Goal: Information Seeking & Learning: Check status

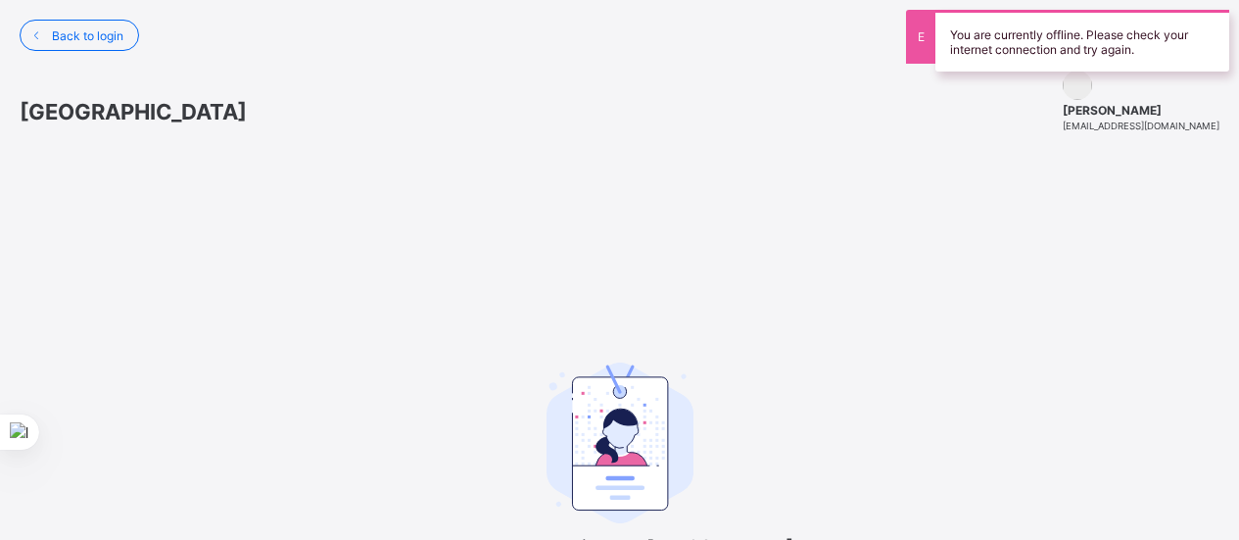
scroll to position [118, 0]
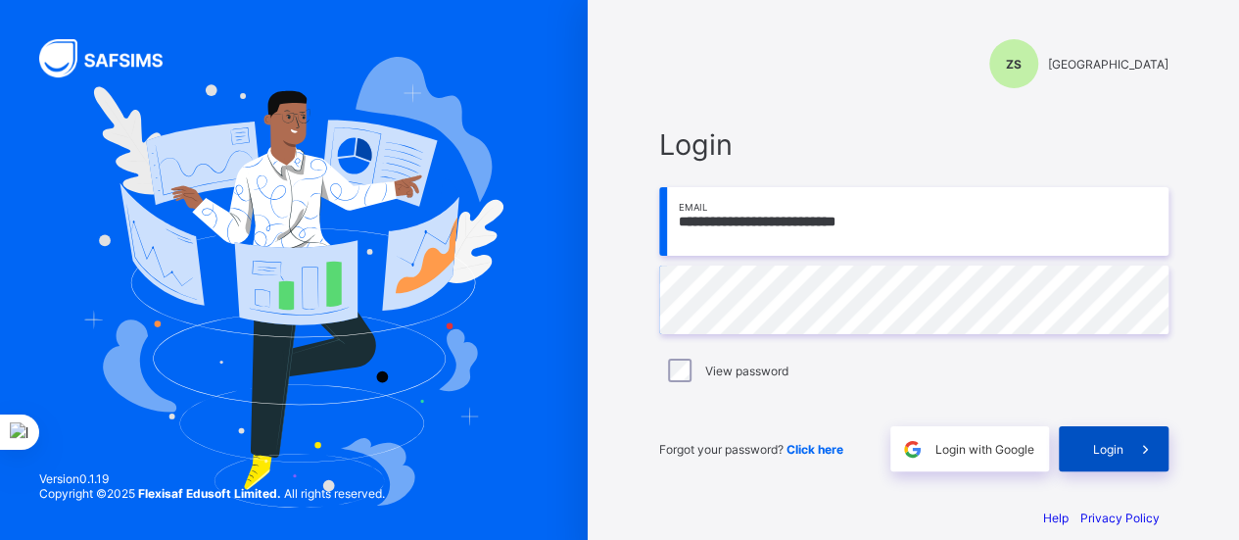
click at [1114, 451] on span "Login" at bounding box center [1108, 449] width 30 height 15
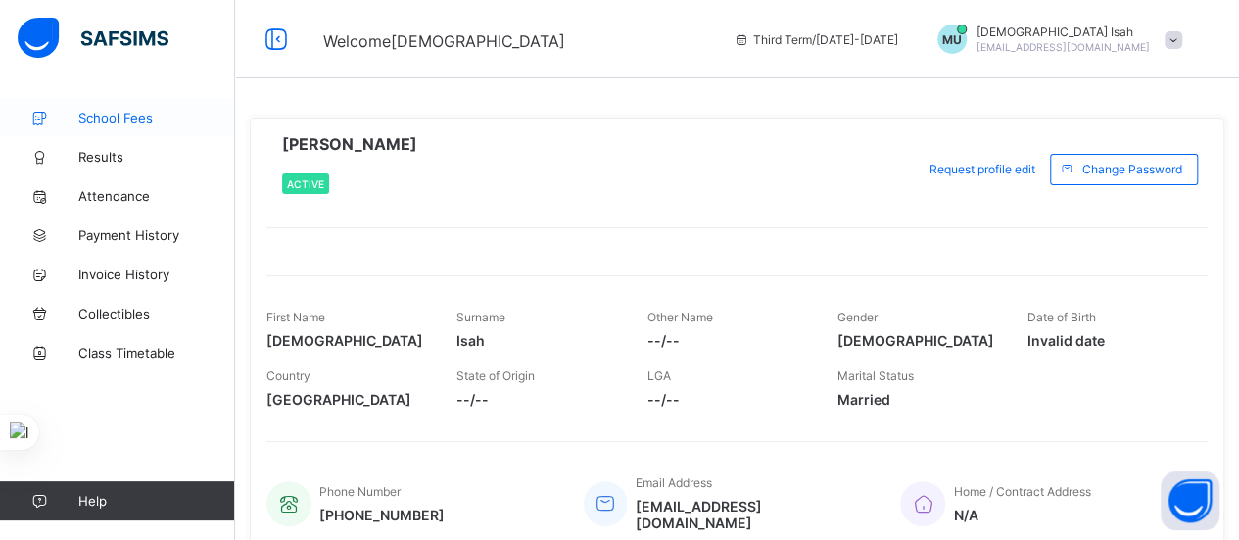
click at [106, 113] on span "School Fees" at bounding box center [156, 118] width 157 height 16
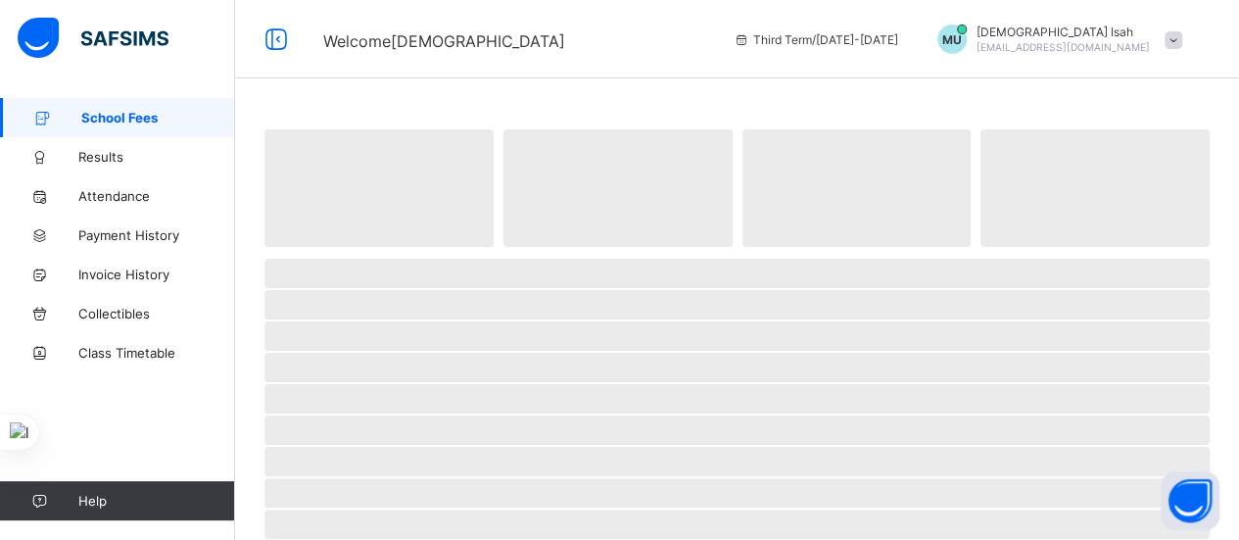
click at [106, 113] on span "School Fees" at bounding box center [158, 118] width 154 height 16
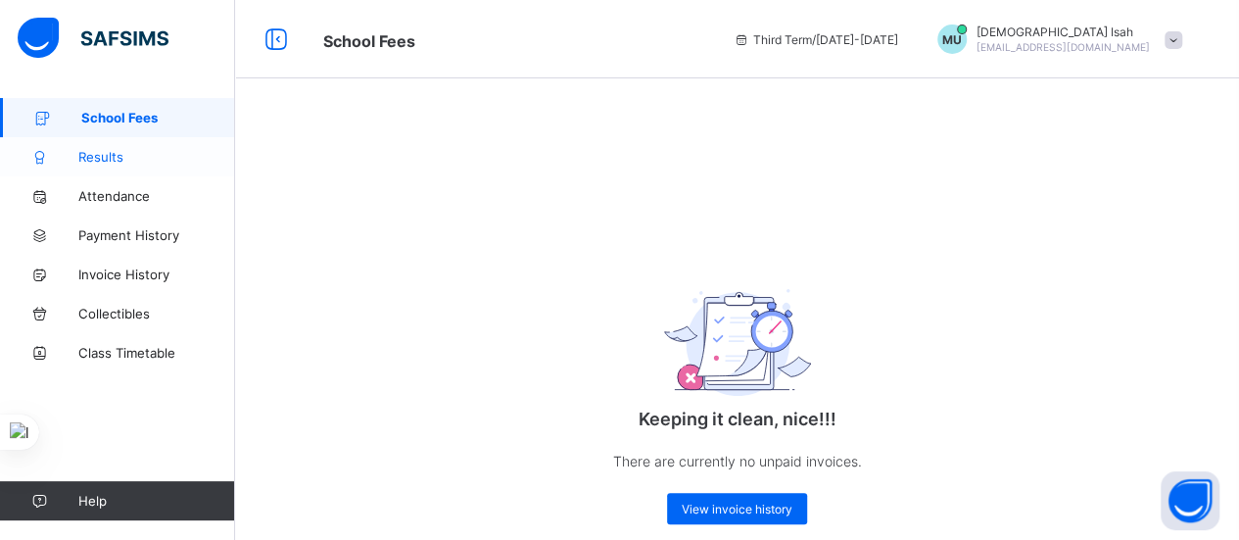
click at [96, 158] on span "Results" at bounding box center [156, 157] width 157 height 16
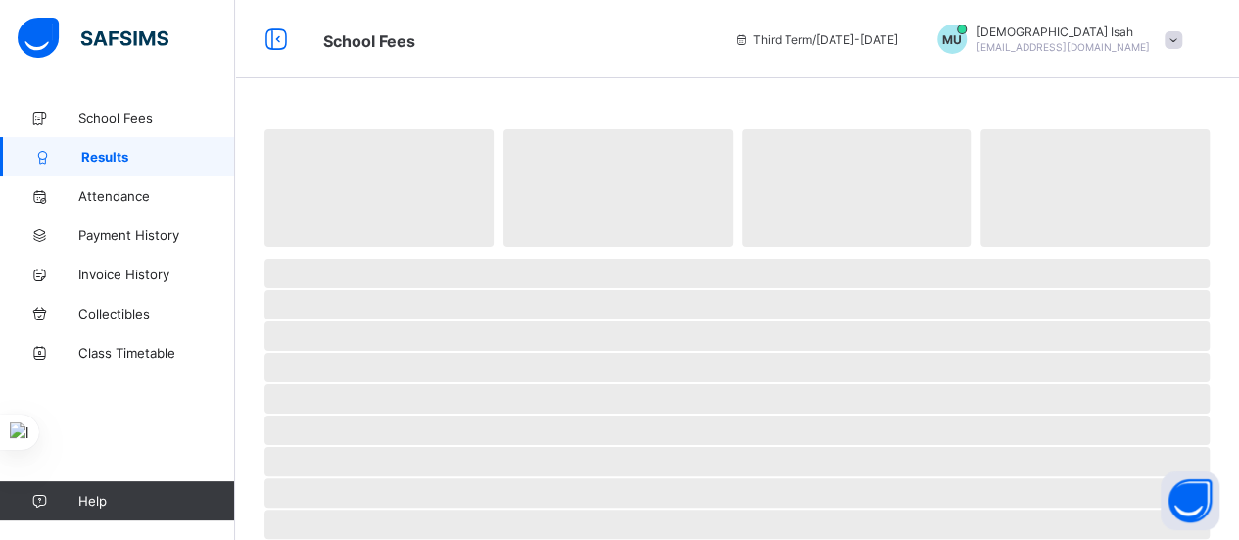
click at [96, 158] on span "Results" at bounding box center [158, 157] width 154 height 16
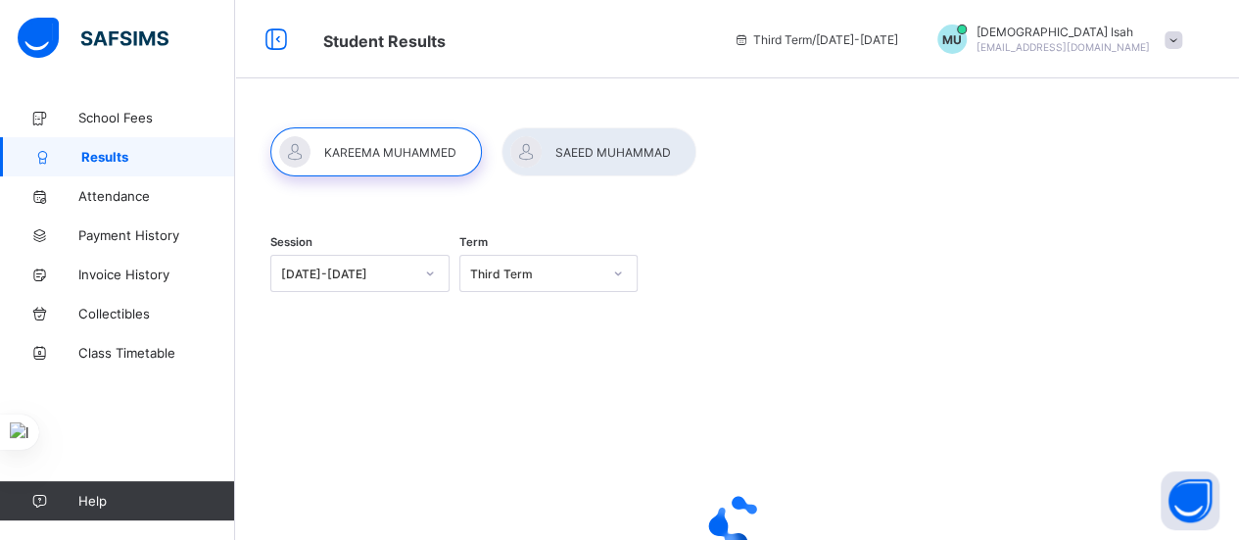
click at [384, 146] on div at bounding box center [376, 151] width 212 height 49
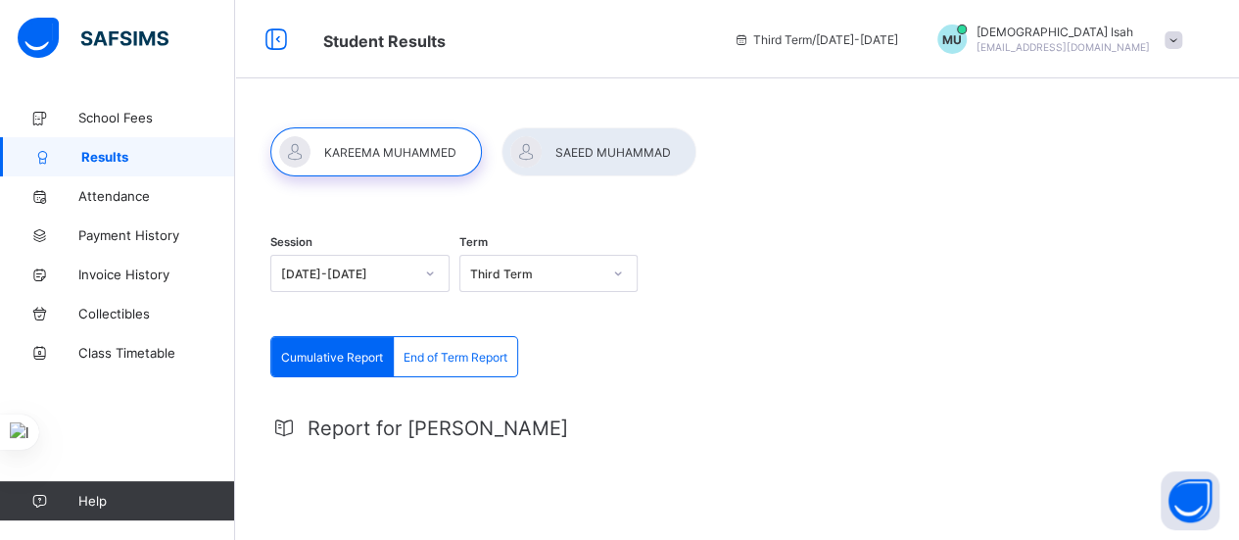
click at [449, 355] on span "End of Term Report" at bounding box center [455, 357] width 104 height 15
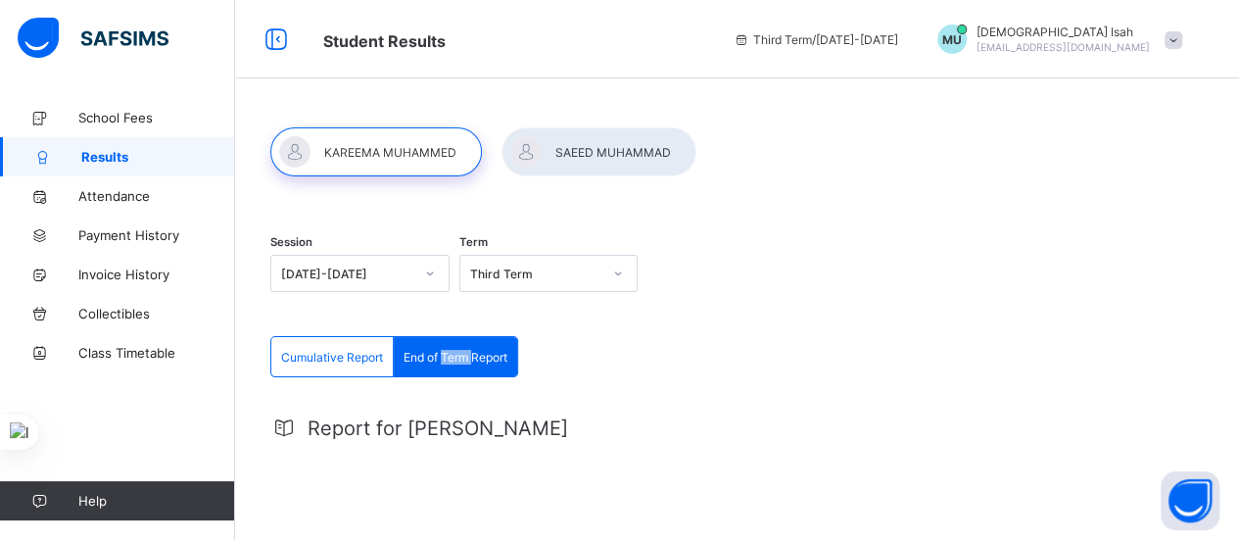
click at [449, 355] on span "End of Term Report" at bounding box center [455, 357] width 104 height 15
click at [411, 350] on span "End of Term Report" at bounding box center [455, 357] width 104 height 15
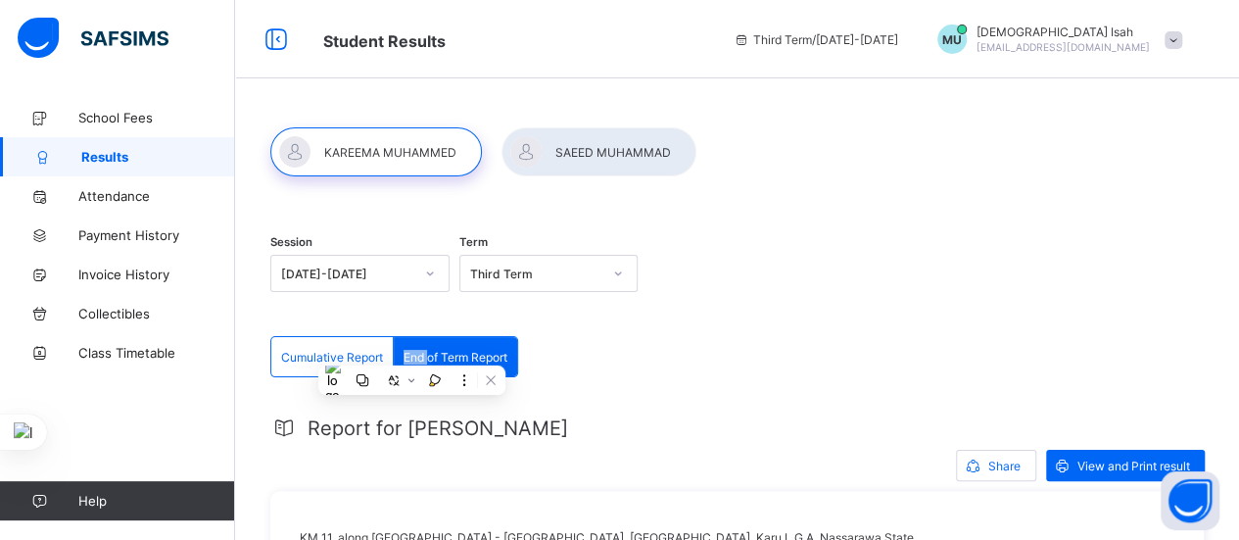
click at [411, 350] on span "End of Term Report" at bounding box center [455, 357] width 104 height 15
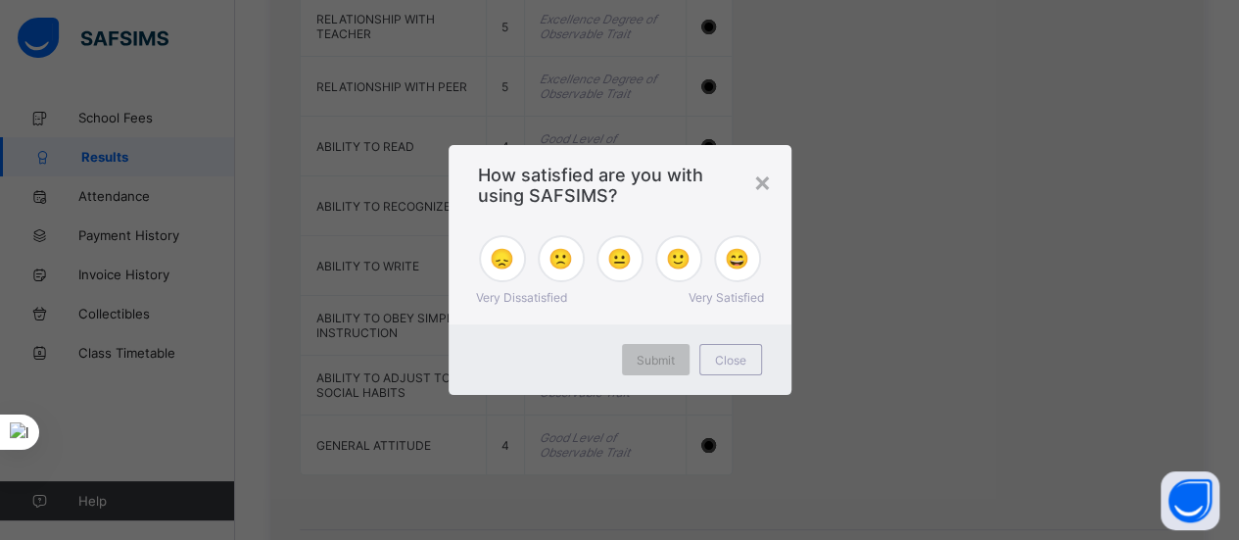
scroll to position [2860, 0]
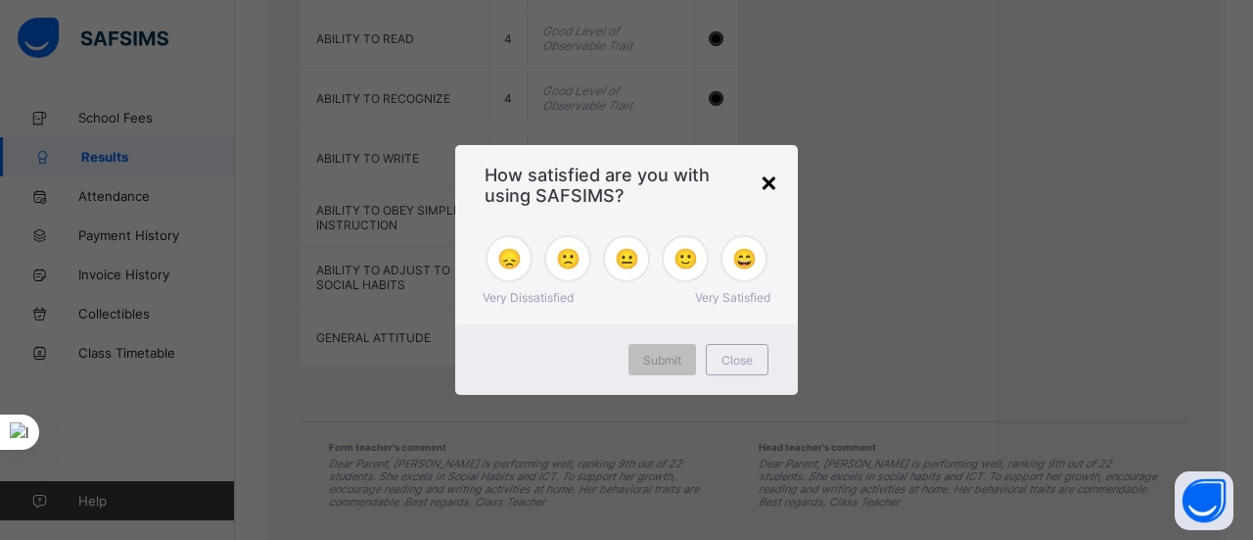
click at [769, 181] on div "×" at bounding box center [769, 181] width 19 height 33
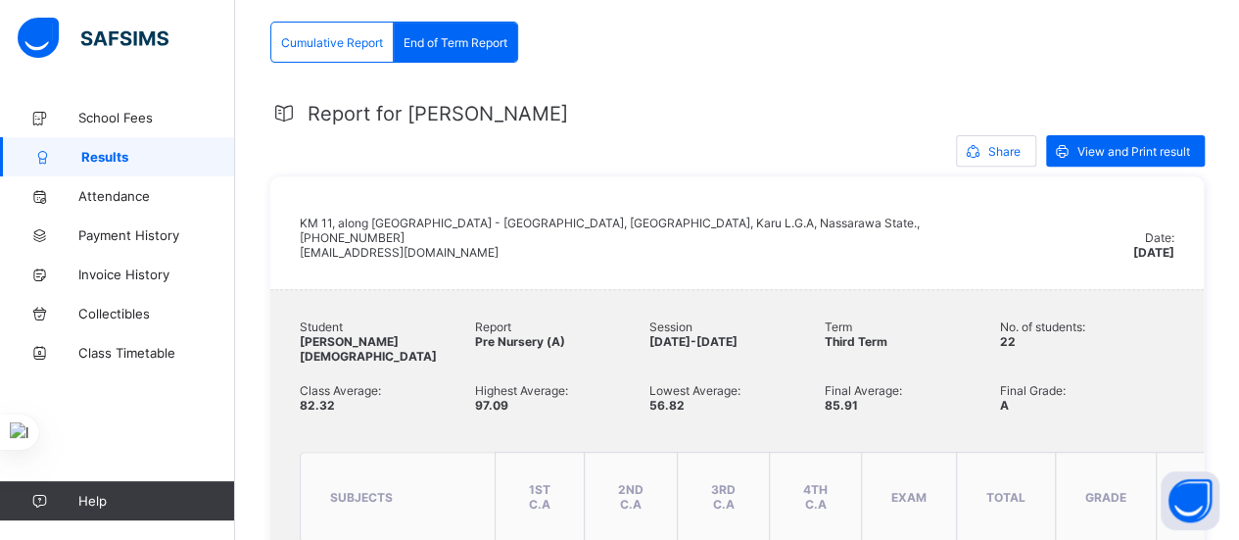
scroll to position [222, 0]
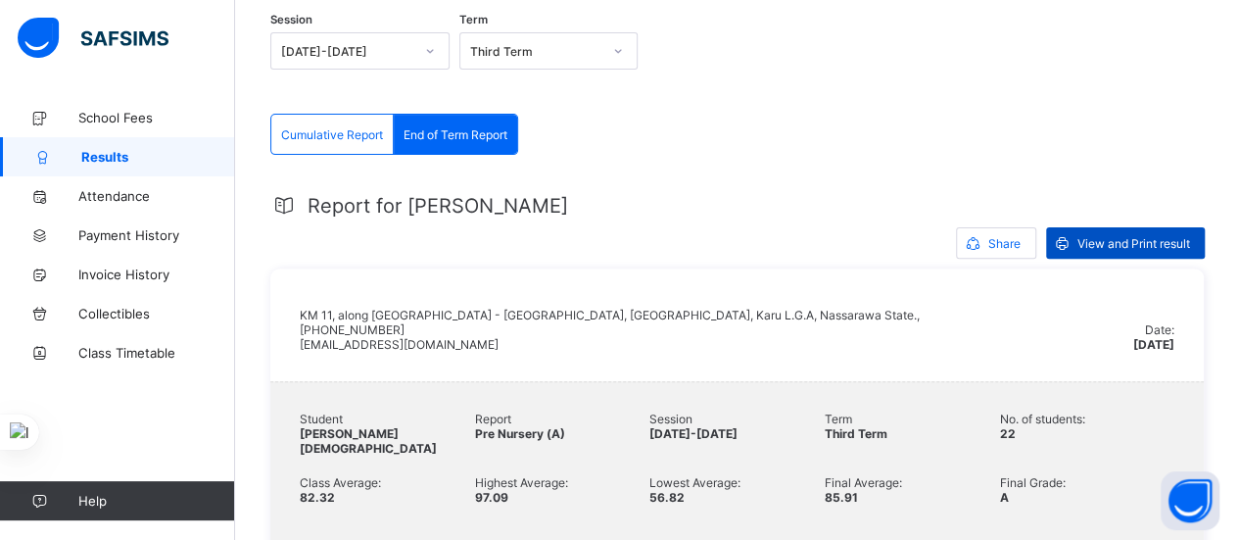
click at [1118, 236] on span "View and Print result" at bounding box center [1133, 243] width 113 height 15
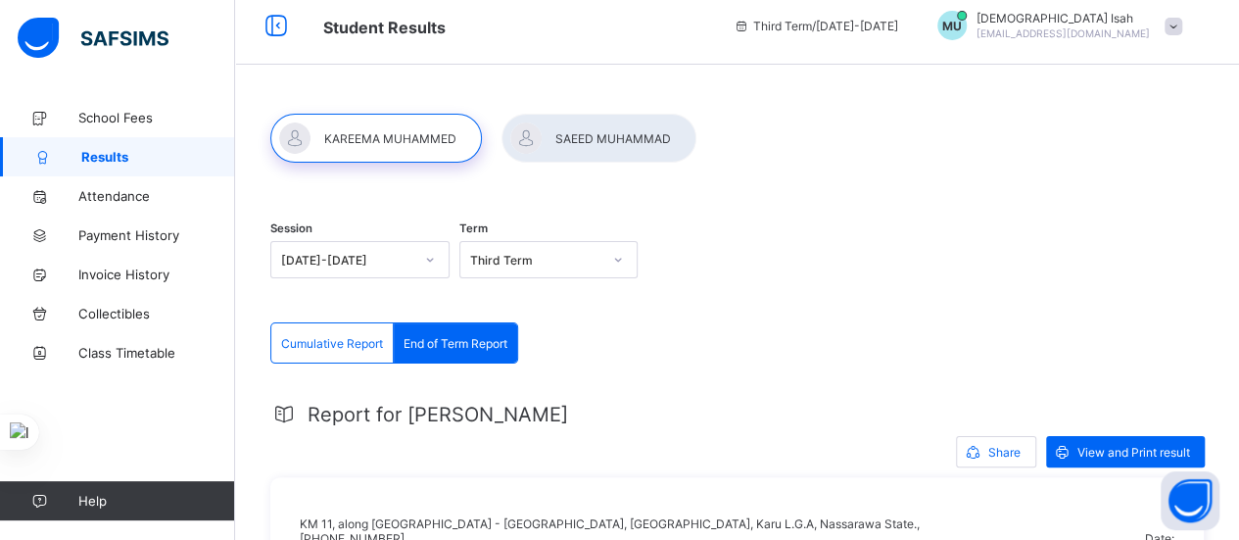
scroll to position [0, 0]
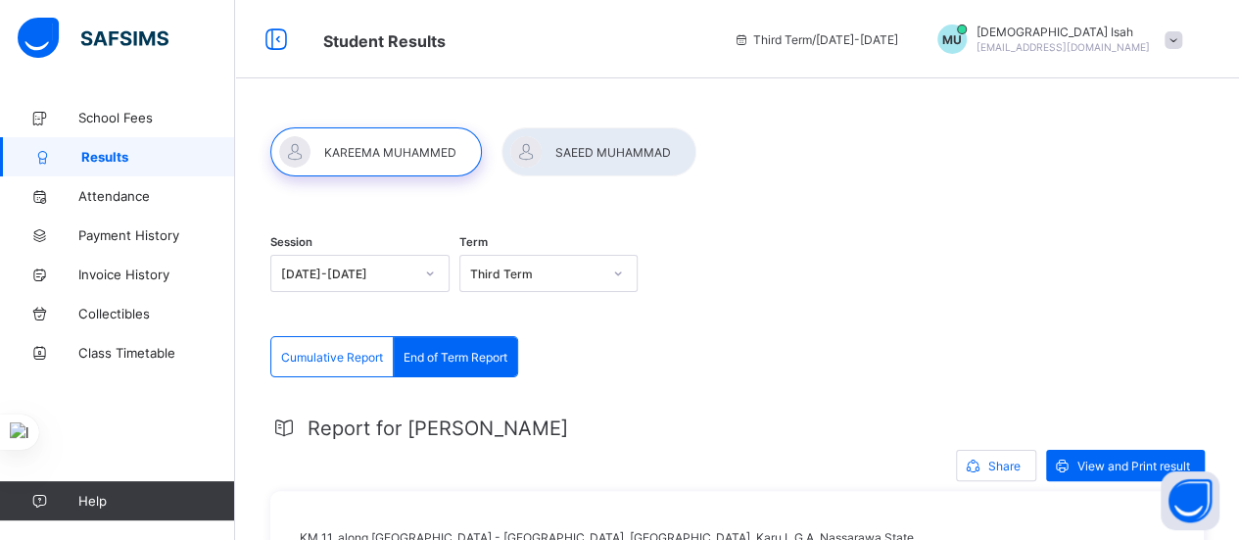
click at [568, 148] on div at bounding box center [598, 151] width 195 height 49
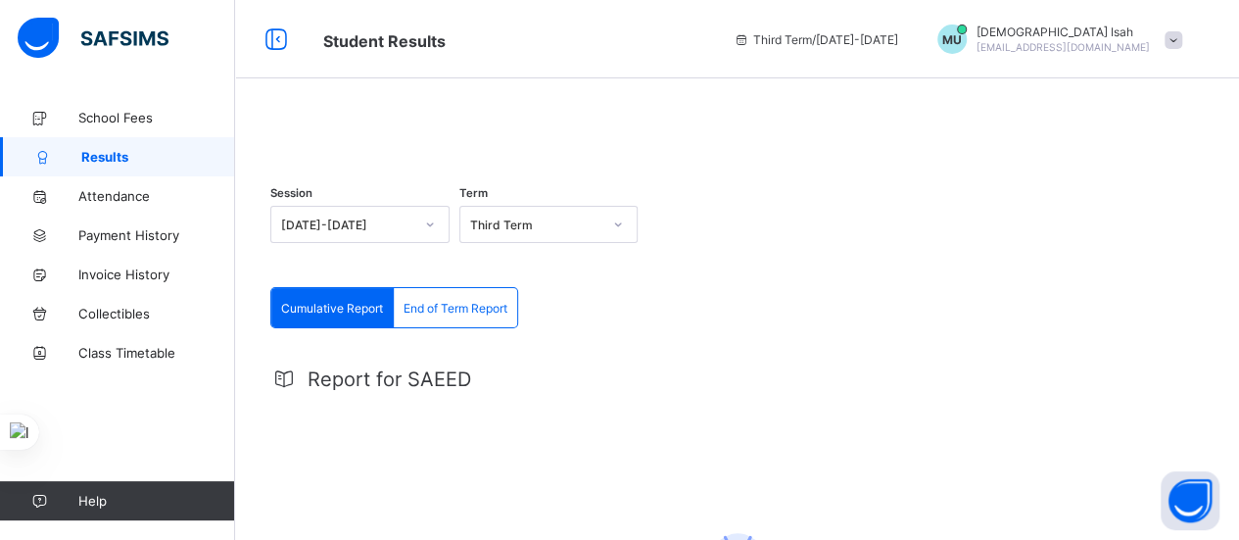
click at [445, 315] on span "End of Term Report" at bounding box center [455, 308] width 104 height 15
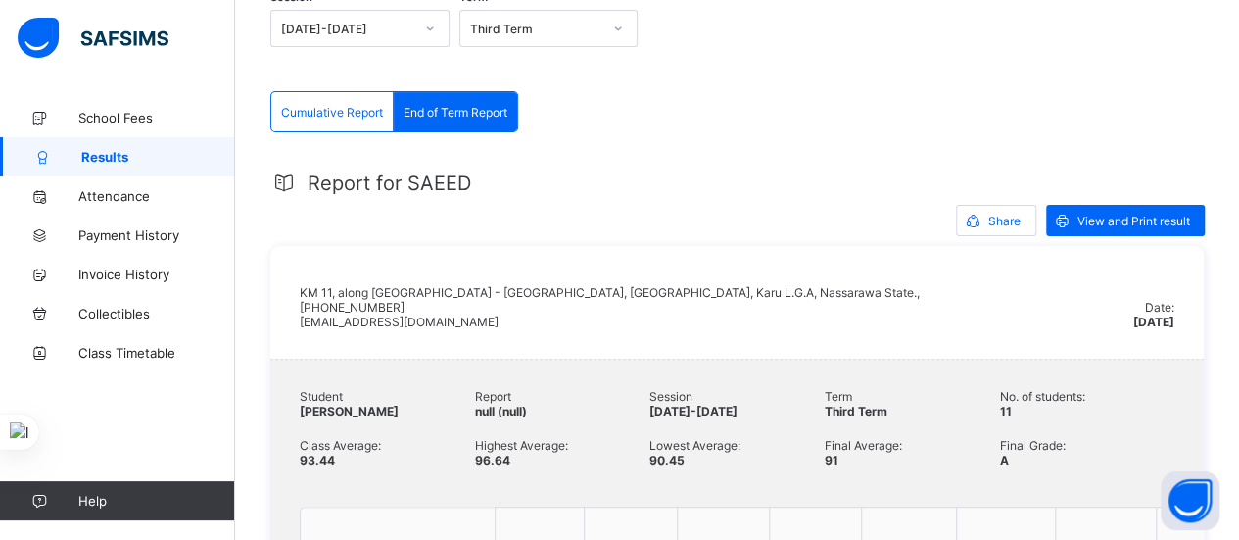
scroll to position [237, 0]
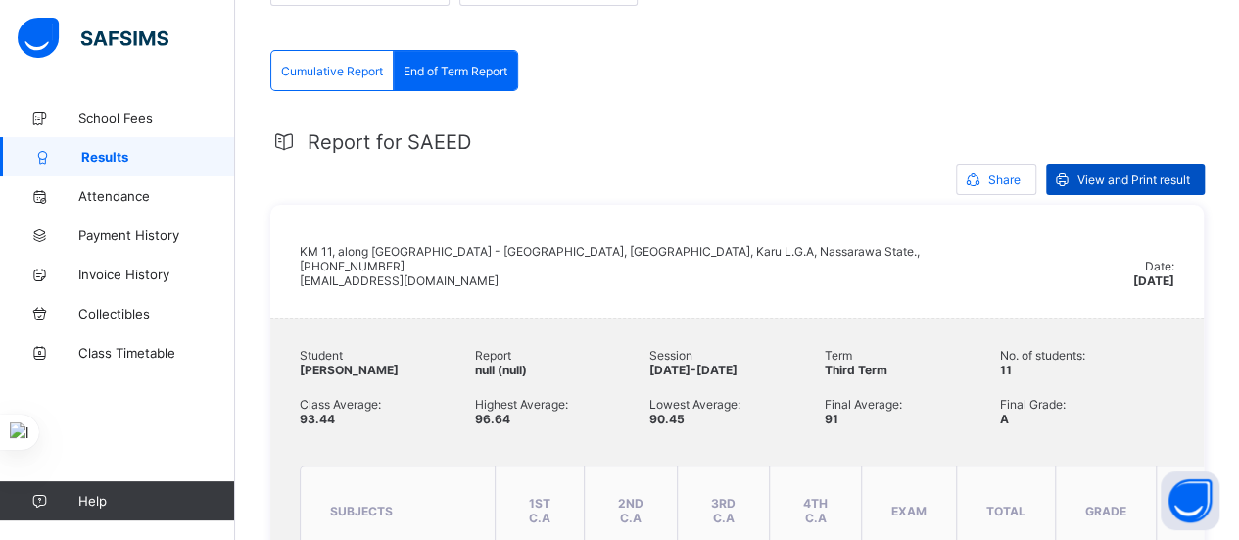
click at [1126, 195] on div "View and Print result" at bounding box center [1125, 179] width 159 height 31
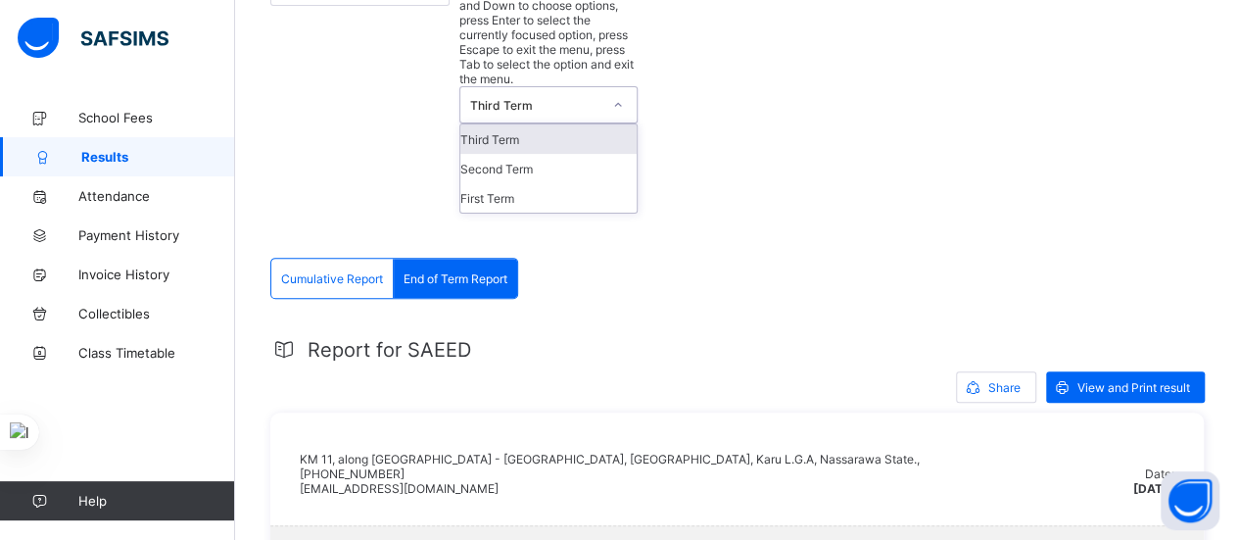
click at [623, 95] on icon at bounding box center [618, 105] width 12 height 20
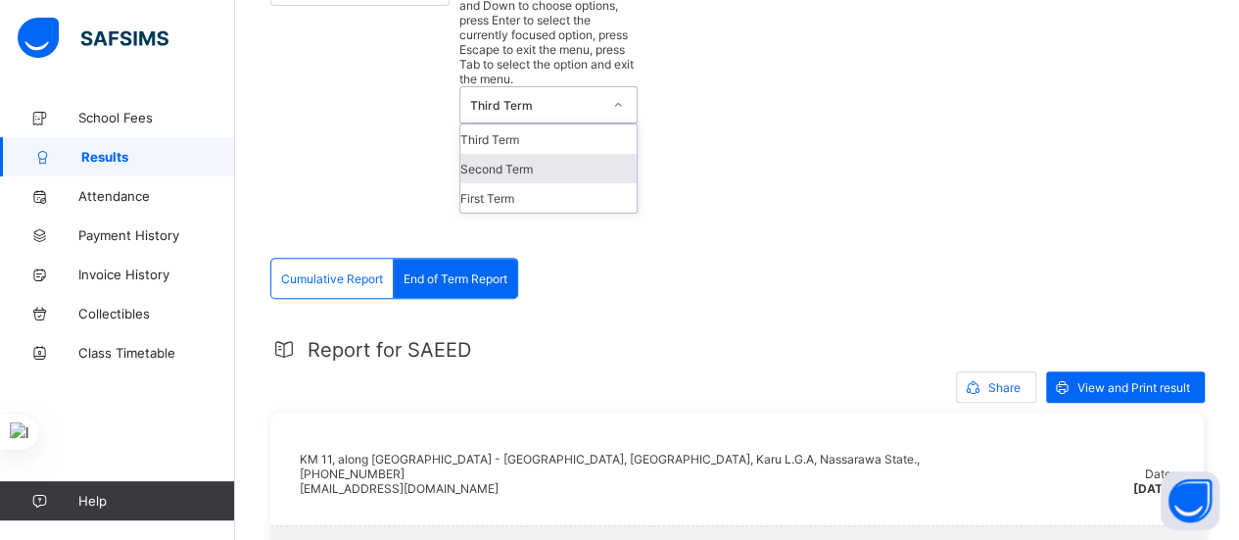
click at [564, 154] on div "Second Term" at bounding box center [548, 168] width 177 height 29
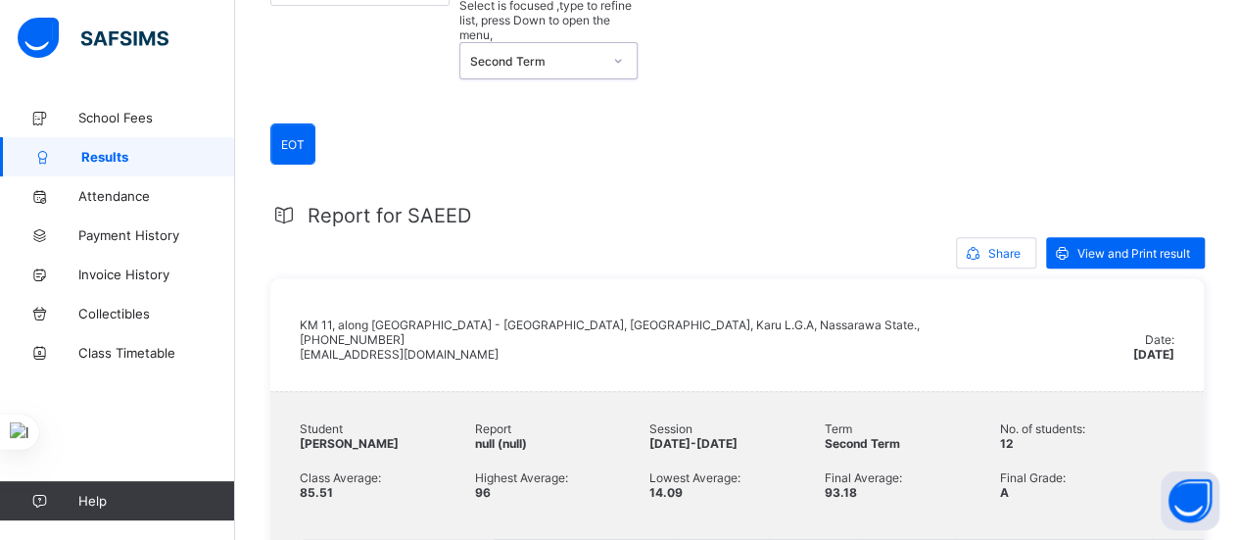
click at [622, 59] on icon at bounding box center [618, 61] width 7 height 4
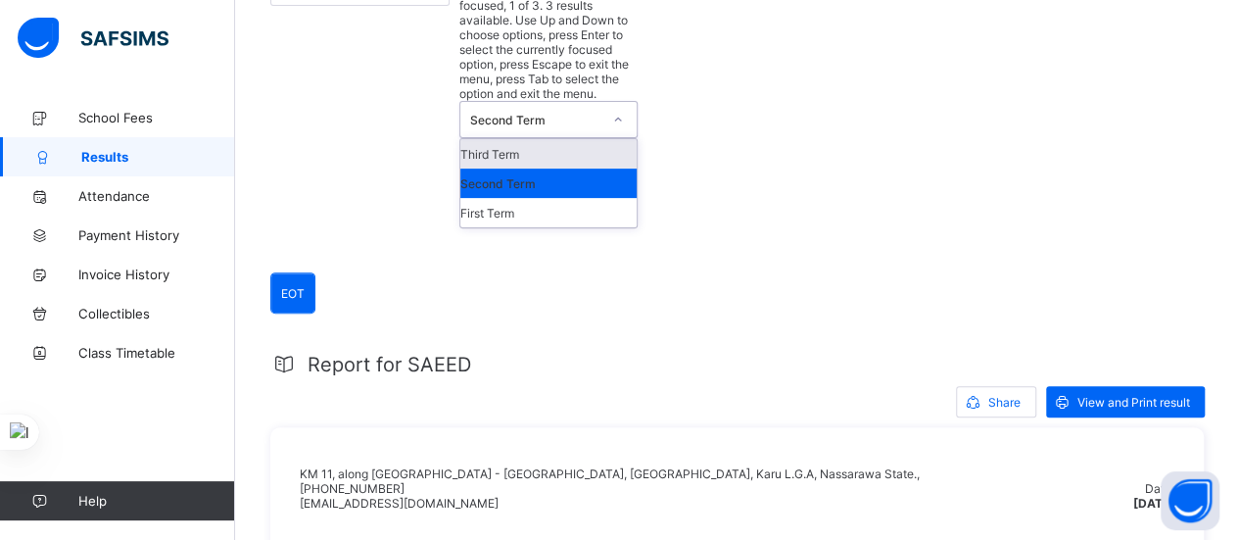
click at [564, 139] on div "Third Term" at bounding box center [548, 153] width 177 height 29
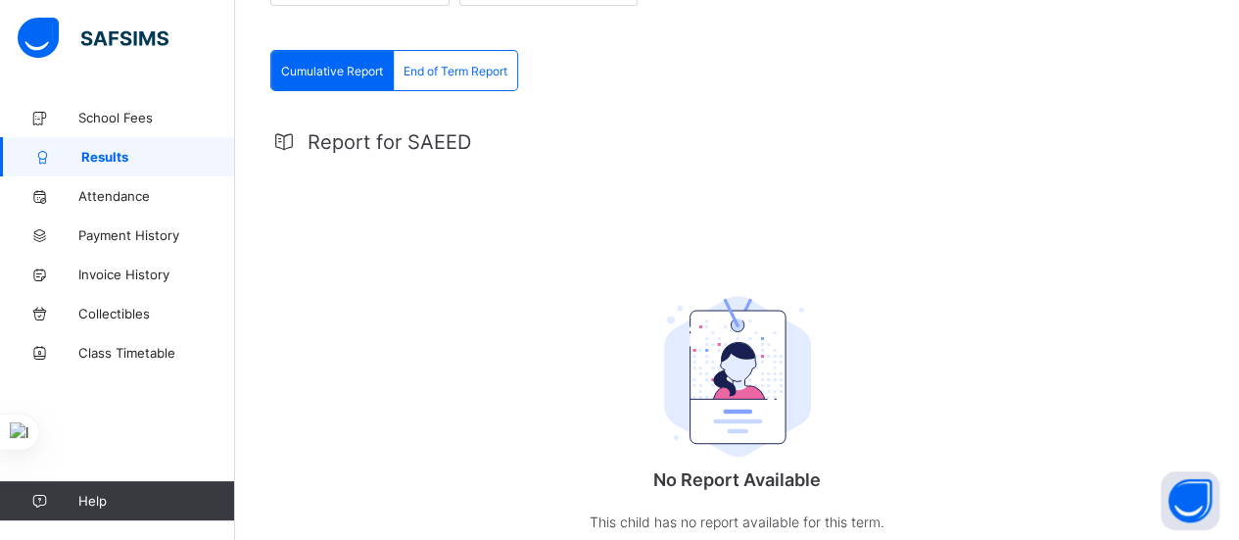
click at [458, 90] on div "End of Term Report" at bounding box center [455, 70] width 123 height 39
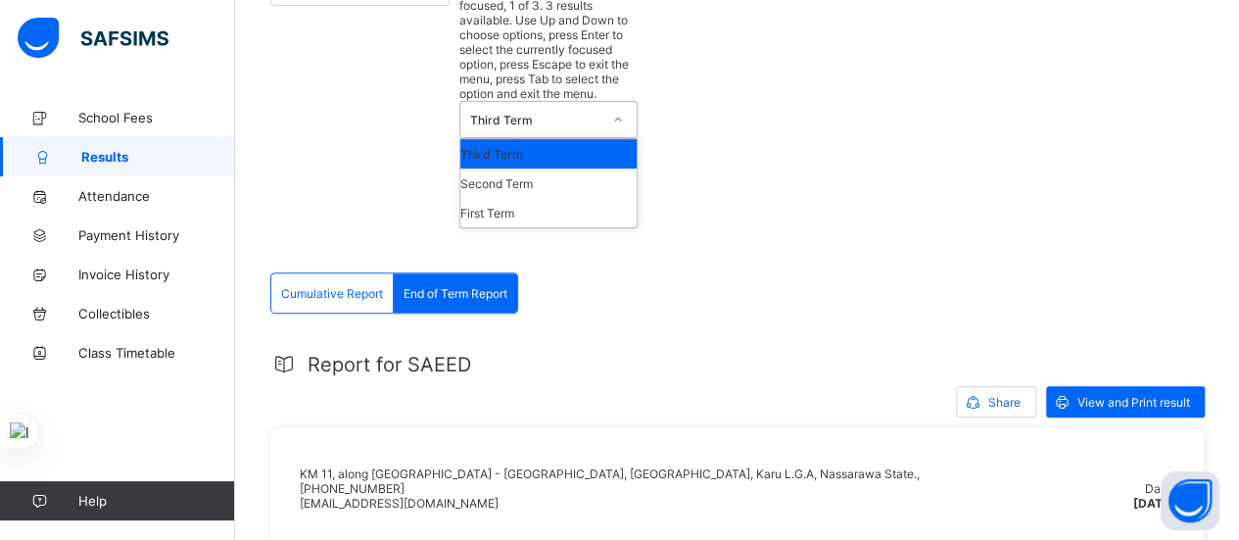
click at [624, 110] on icon at bounding box center [618, 120] width 12 height 20
click at [521, 168] on div "Second Term" at bounding box center [548, 182] width 177 height 29
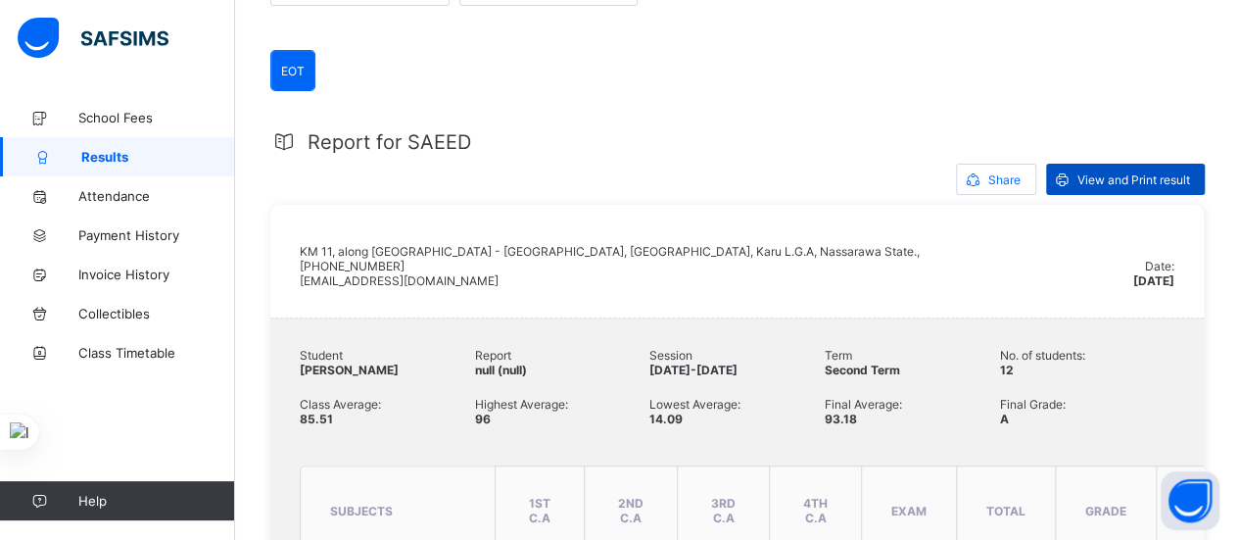
click at [1119, 187] on span "View and Print result" at bounding box center [1133, 179] width 113 height 15
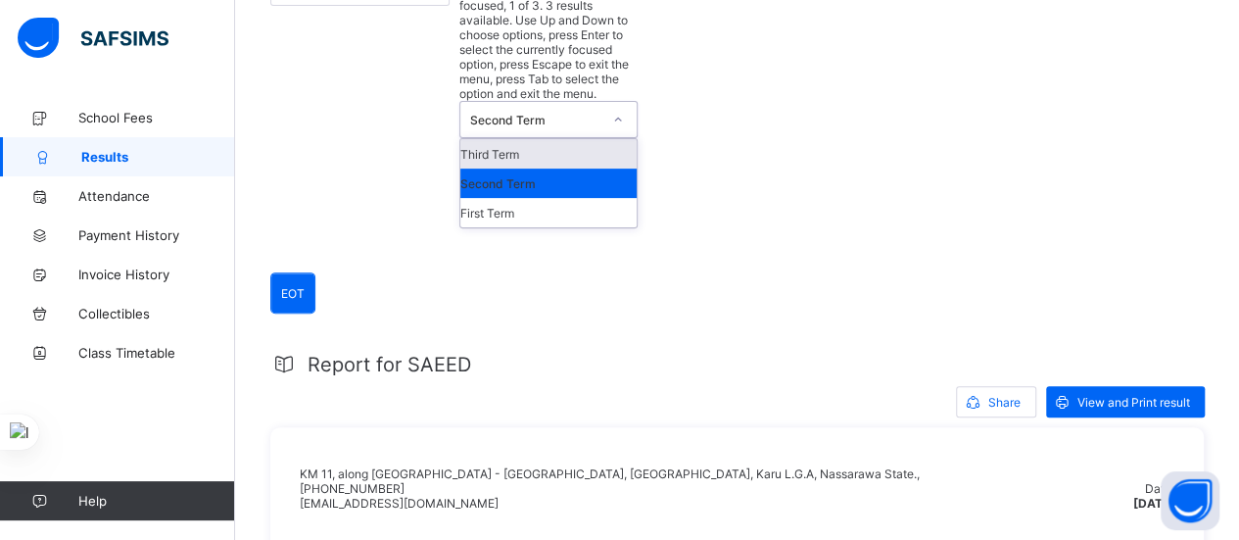
click at [624, 110] on icon at bounding box center [618, 120] width 12 height 20
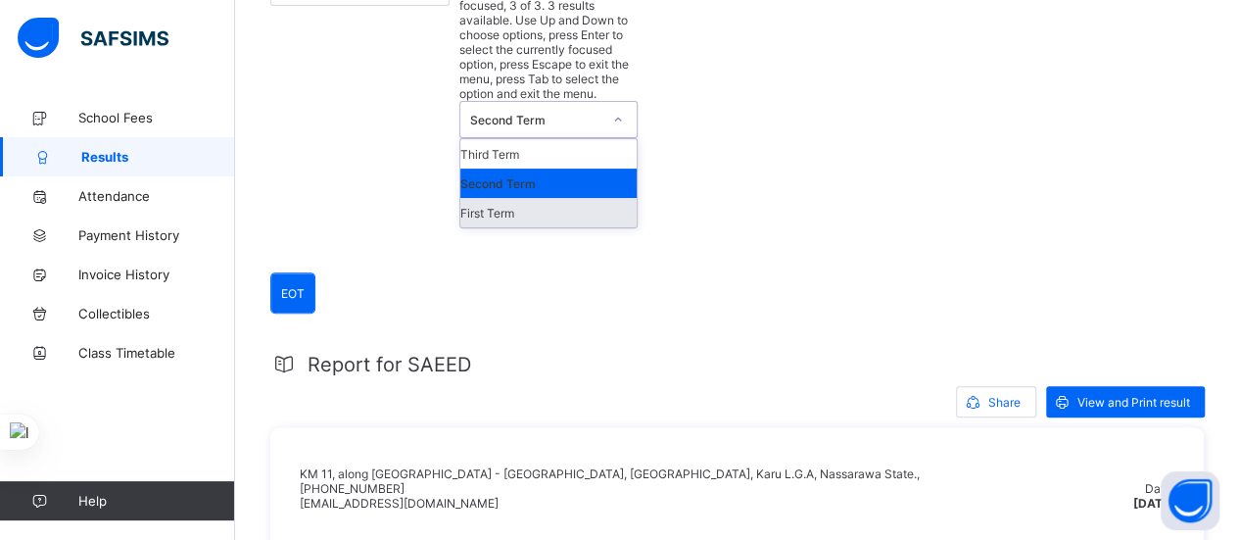
click at [524, 198] on div "First Term" at bounding box center [548, 212] width 177 height 29
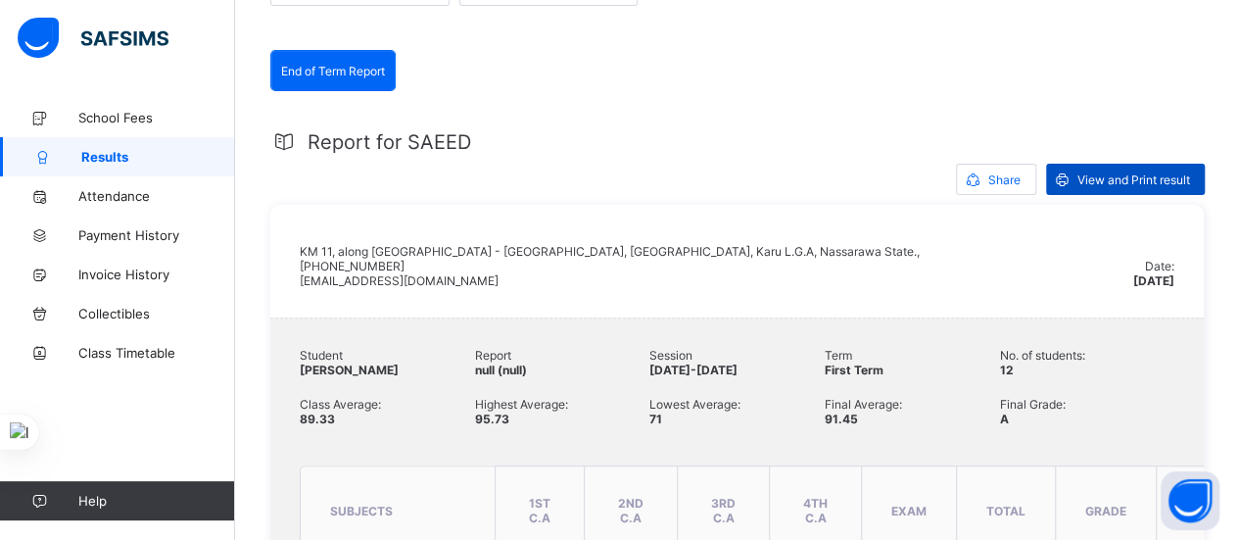
click at [1129, 195] on div "View and Print result" at bounding box center [1125, 179] width 159 height 31
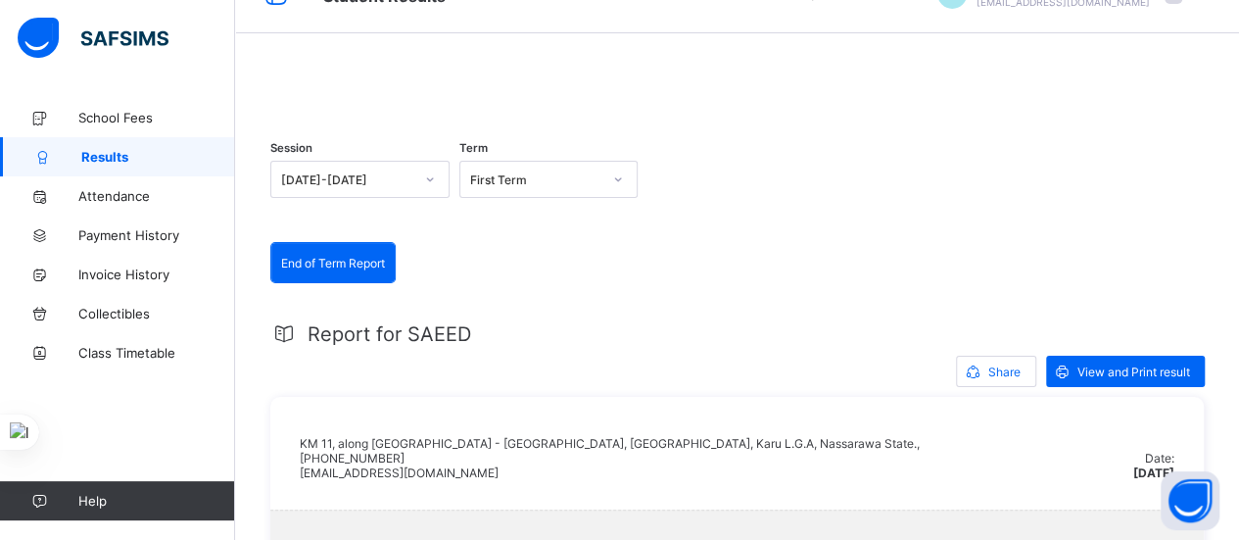
scroll to position [41, 0]
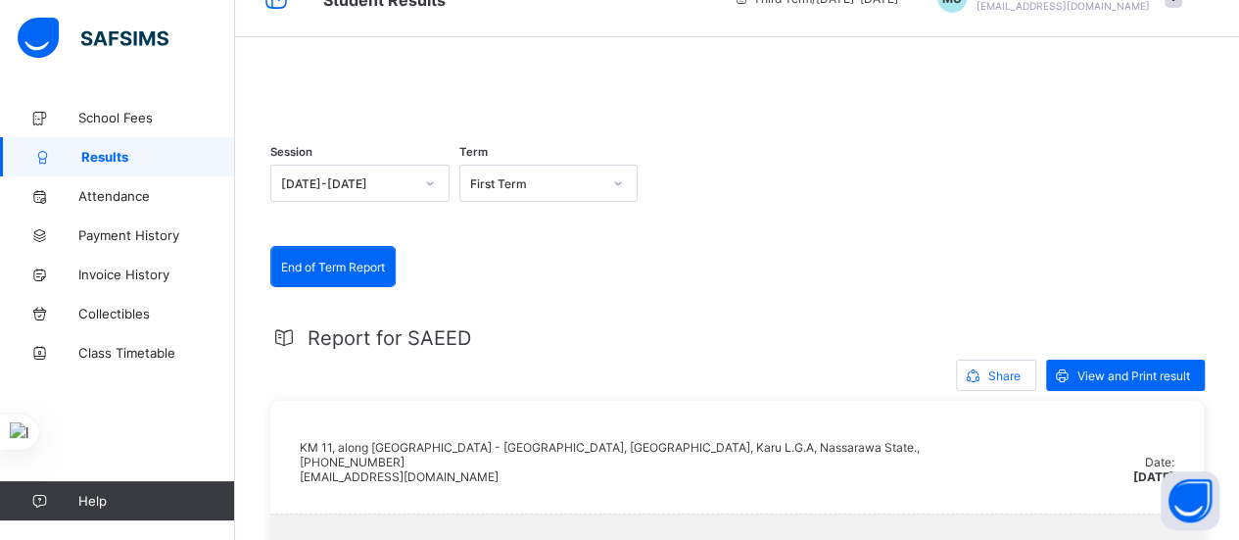
click at [407, 86] on div at bounding box center [736, 86] width 933 height 0
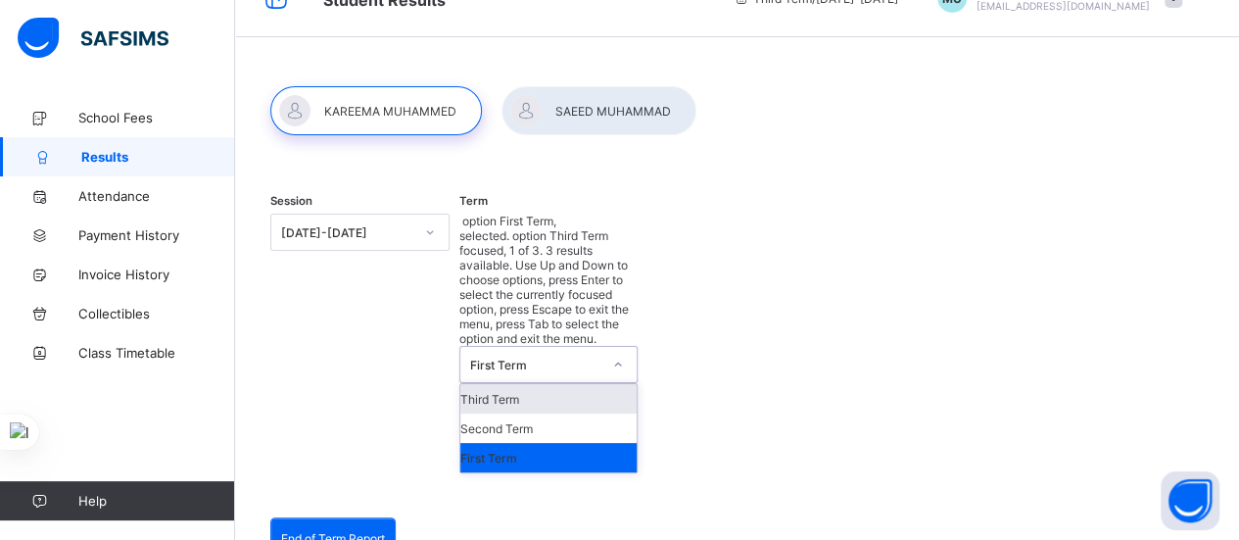
click at [622, 354] on icon at bounding box center [618, 364] width 12 height 20
click at [554, 443] on div "First Term" at bounding box center [548, 457] width 177 height 29
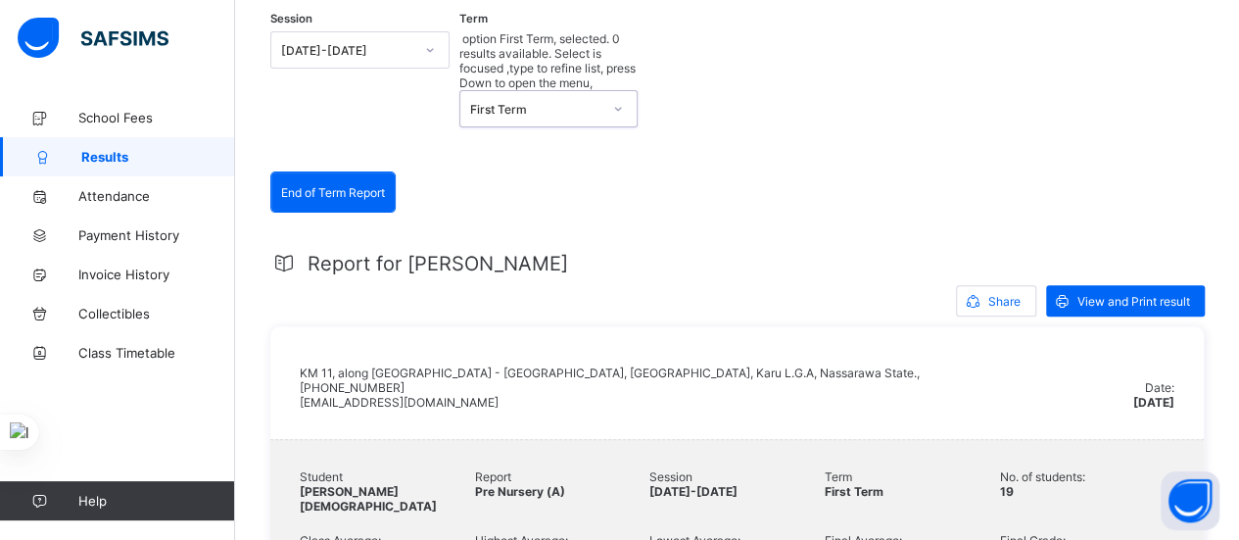
scroll to position [251, 0]
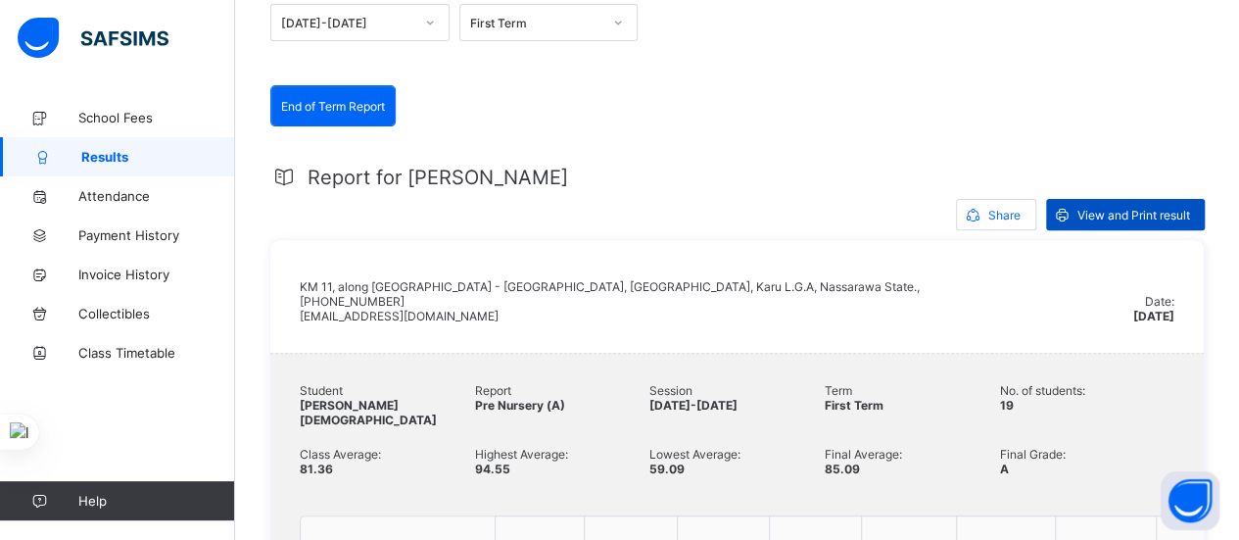
click at [1133, 209] on span "View and Print result" at bounding box center [1133, 215] width 113 height 15
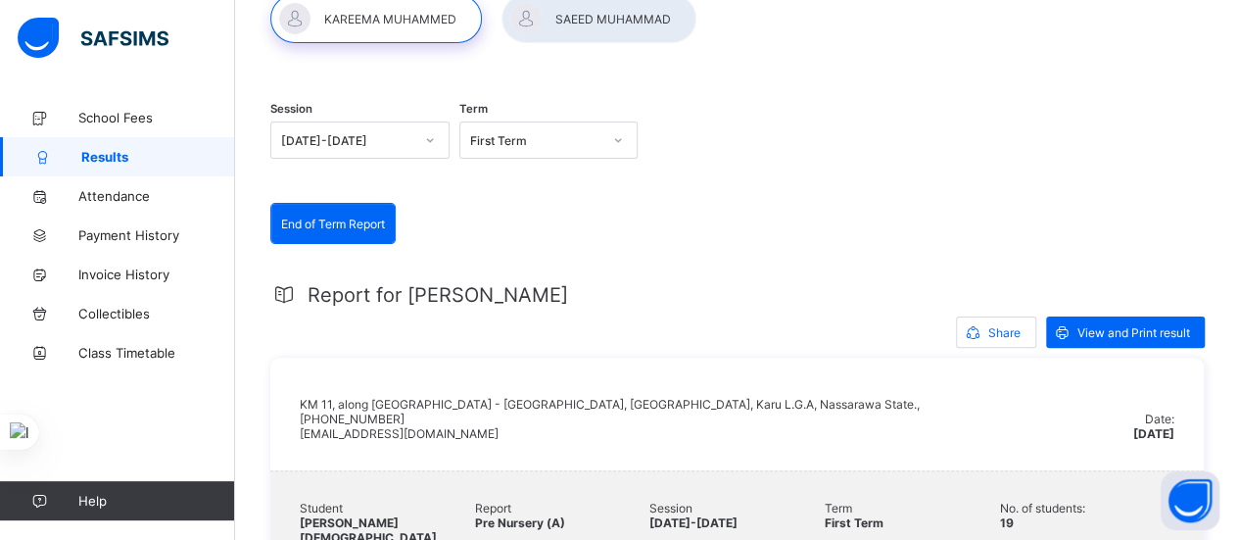
scroll to position [94, 0]
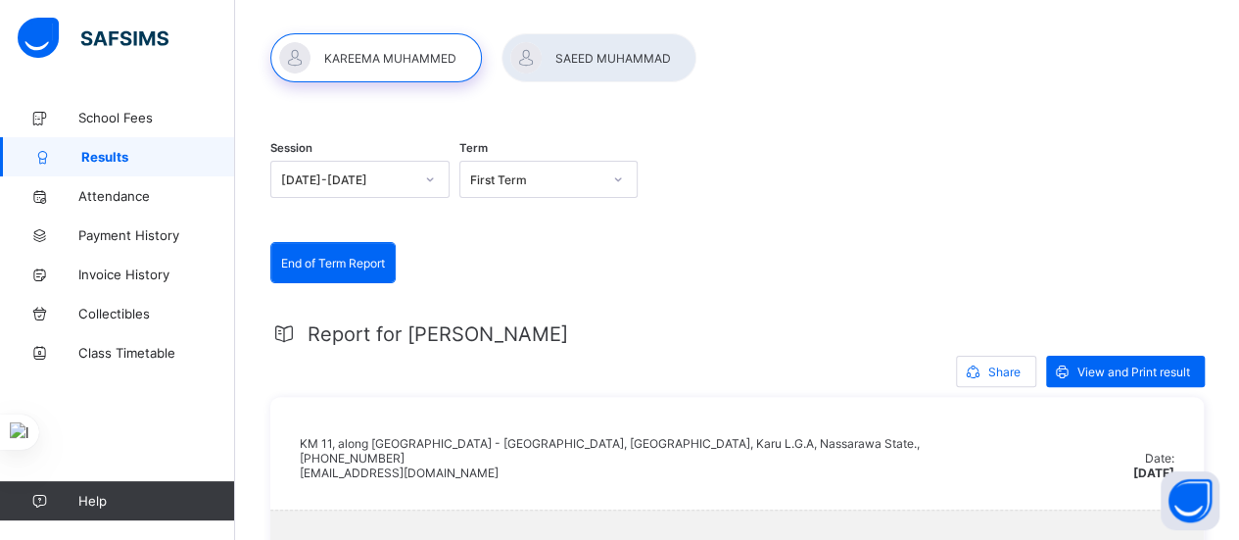
click at [646, 177] on div "Session 2024-2025 Term First Term" at bounding box center [736, 181] width 933 height 120
click at [644, 181] on div "Session 2024-2025 Term First Term" at bounding box center [736, 181] width 933 height 120
click at [414, 44] on div at bounding box center [376, 57] width 212 height 49
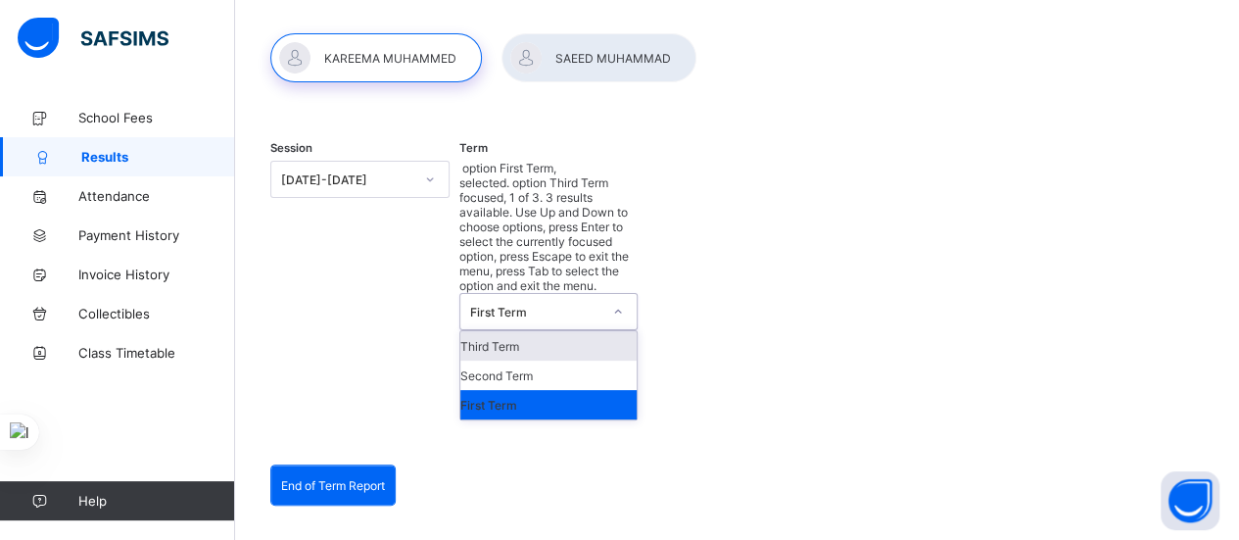
click at [623, 302] on icon at bounding box center [618, 312] width 12 height 20
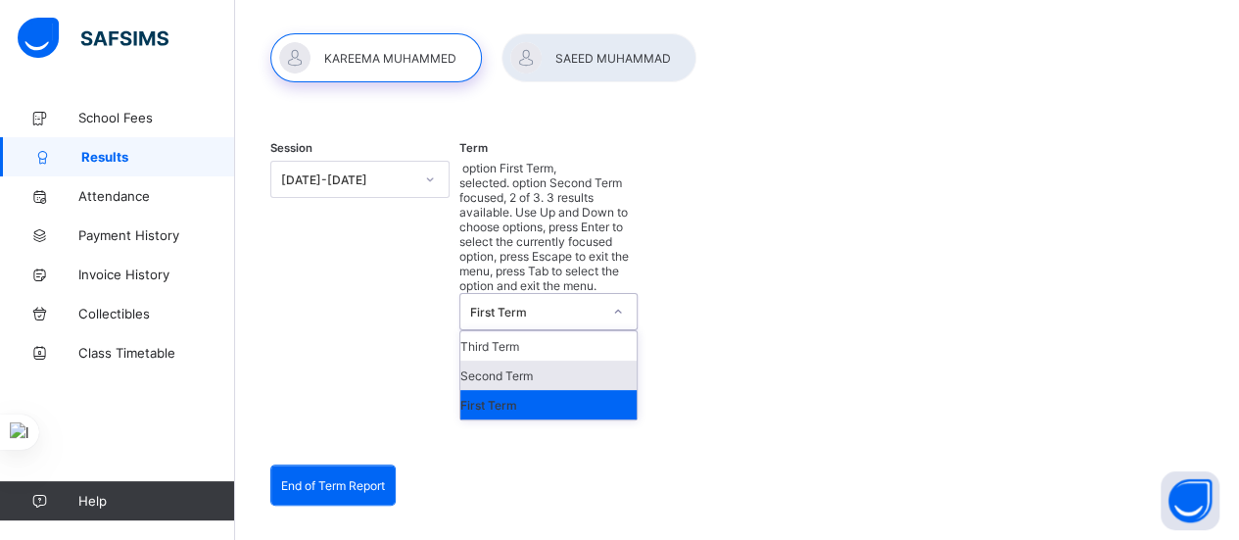
click at [544, 360] on div "Second Term" at bounding box center [548, 374] width 177 height 29
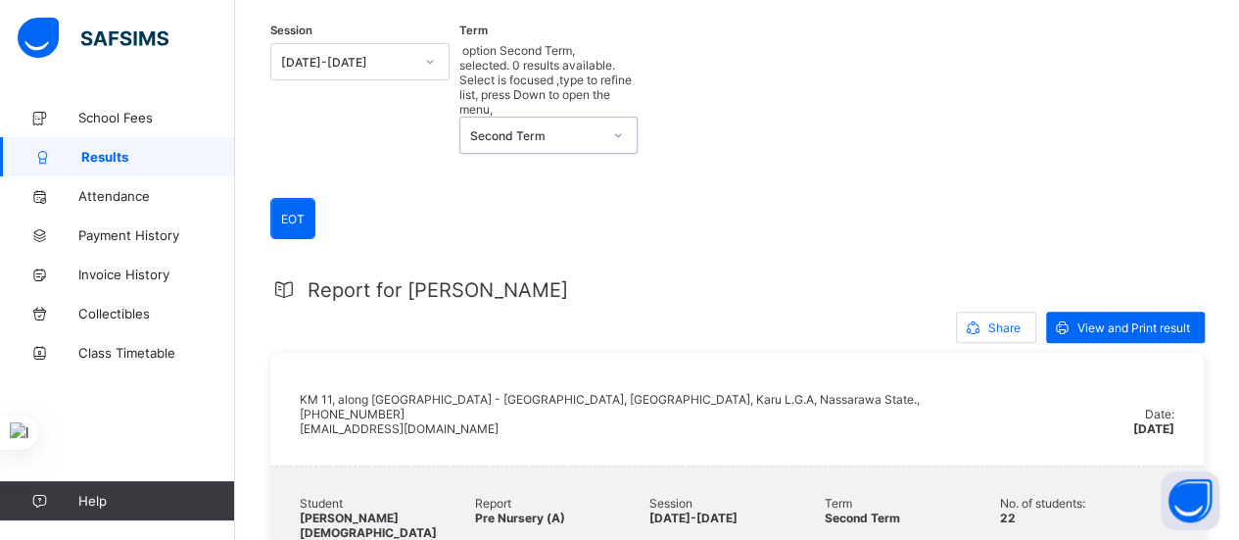
scroll to position [251, 0]
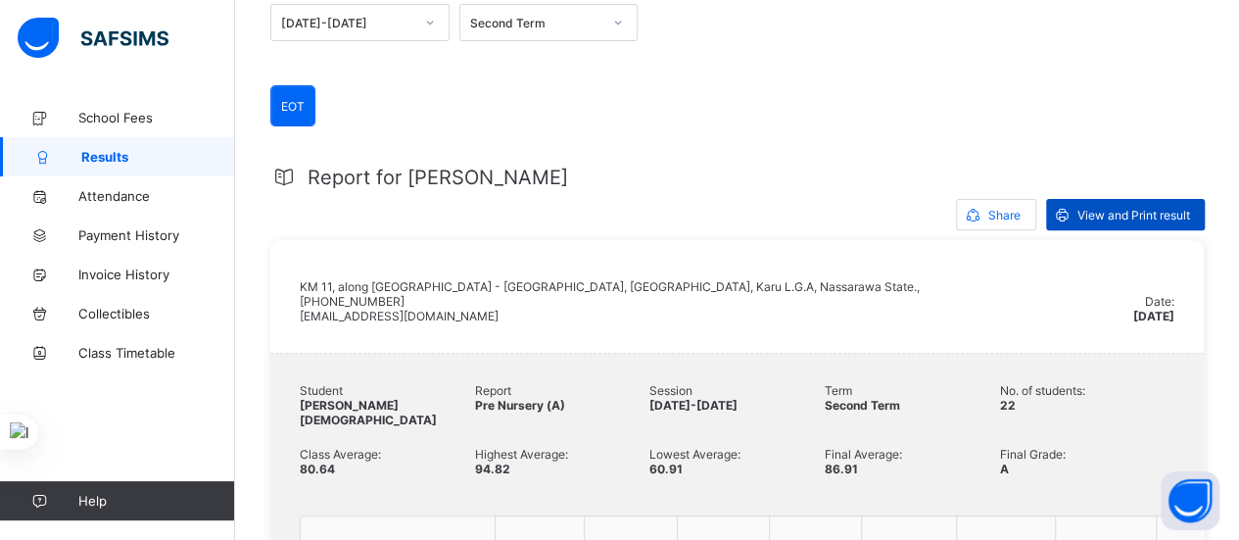
click at [1109, 214] on span "View and Print result" at bounding box center [1133, 215] width 113 height 15
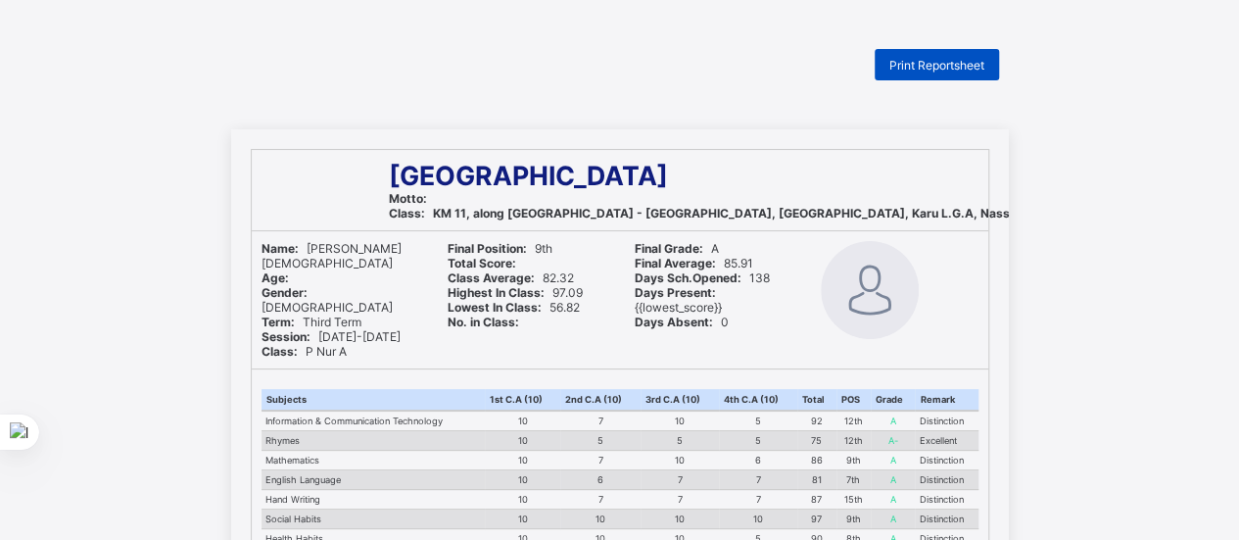
click at [954, 62] on span "Print Reportsheet" at bounding box center [936, 65] width 95 height 15
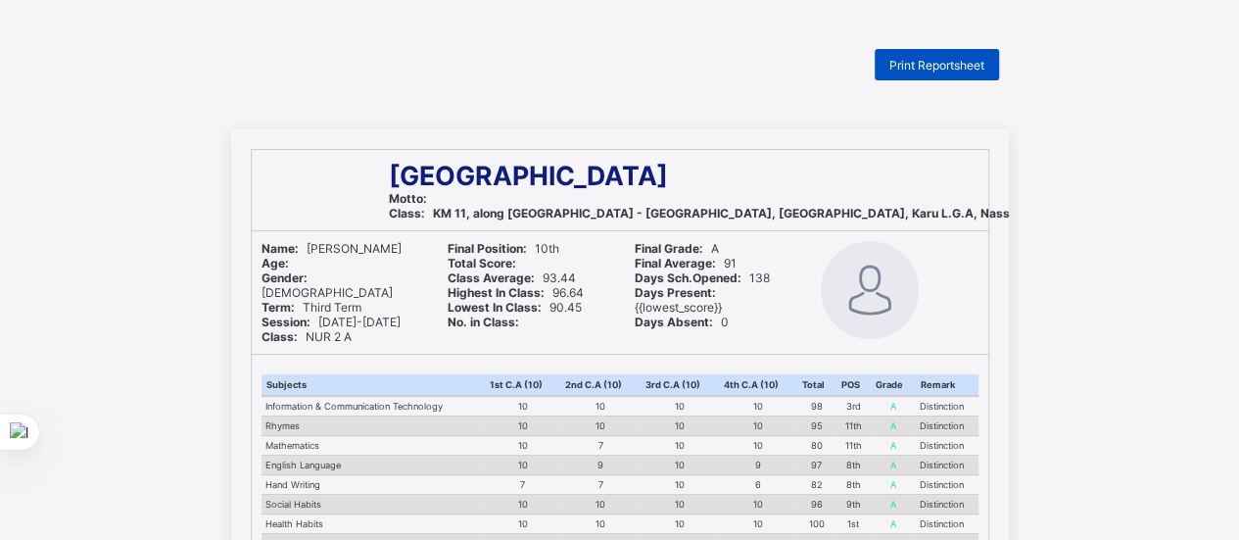
click at [960, 57] on div "Print Reportsheet" at bounding box center [936, 64] width 124 height 31
click at [932, 63] on span "Print Reportsheet" at bounding box center [936, 65] width 95 height 15
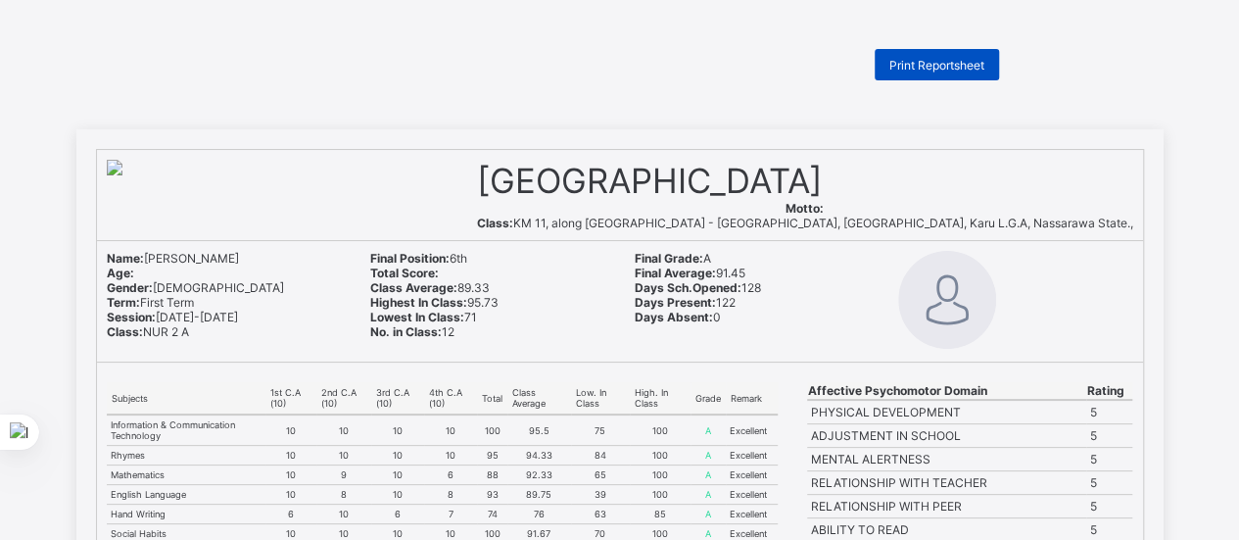
click at [947, 60] on span "Print Reportsheet" at bounding box center [936, 65] width 95 height 15
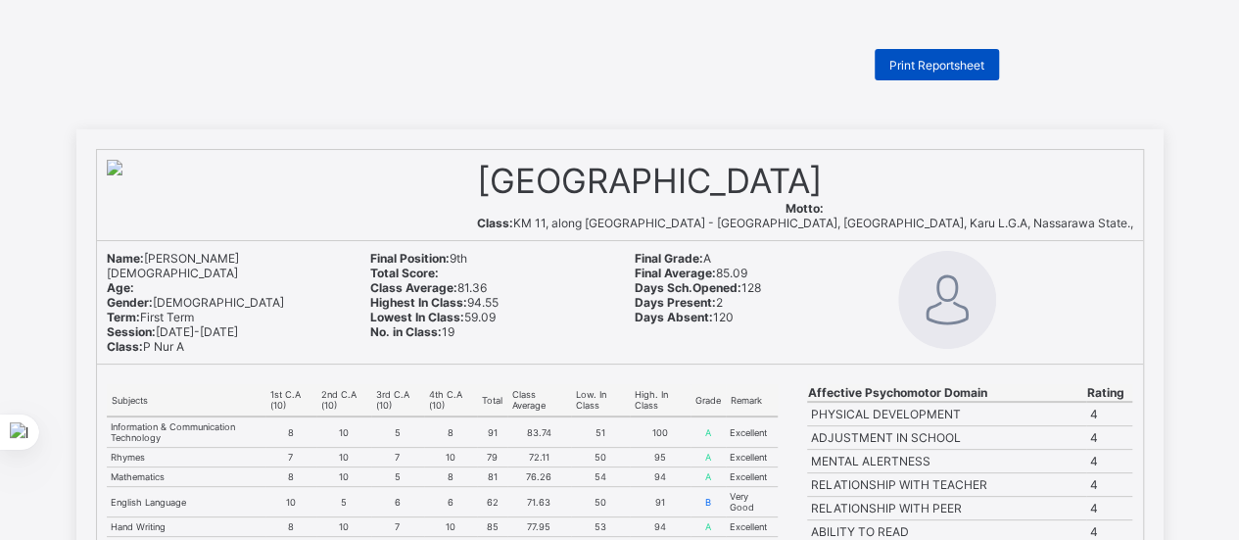
click at [918, 66] on span "Print Reportsheet" at bounding box center [936, 65] width 95 height 15
